Goal: Task Accomplishment & Management: Manage account settings

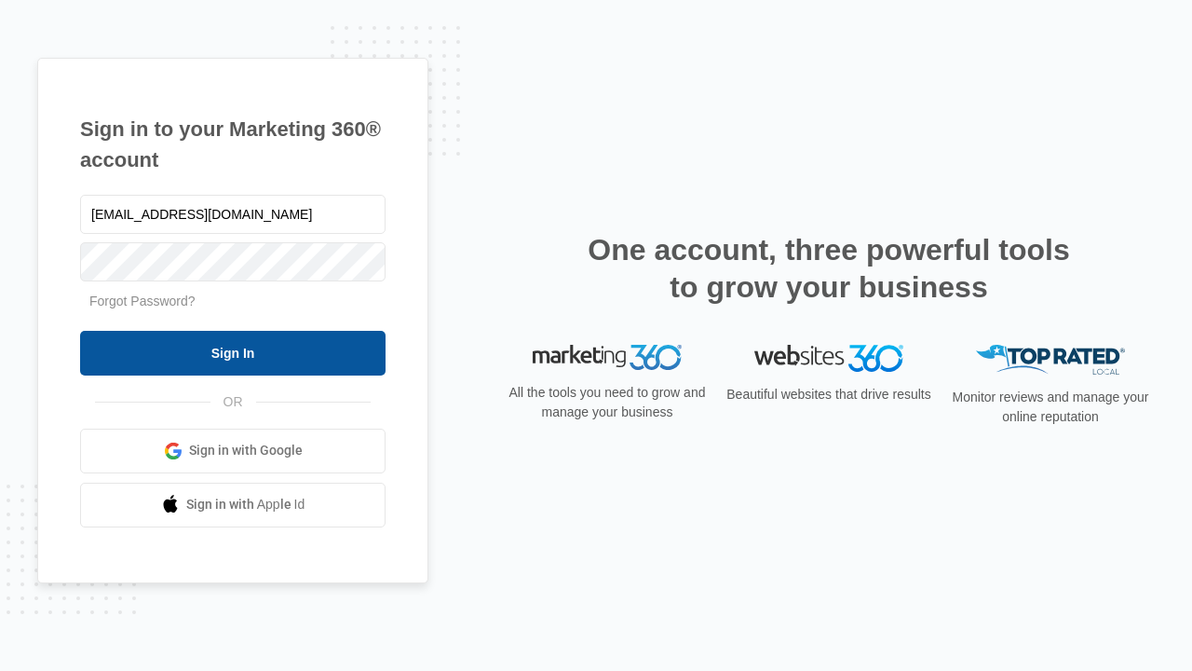
click at [233, 352] on input "Sign In" at bounding box center [233, 353] width 306 height 45
